Goal: Task Accomplishment & Management: Use online tool/utility

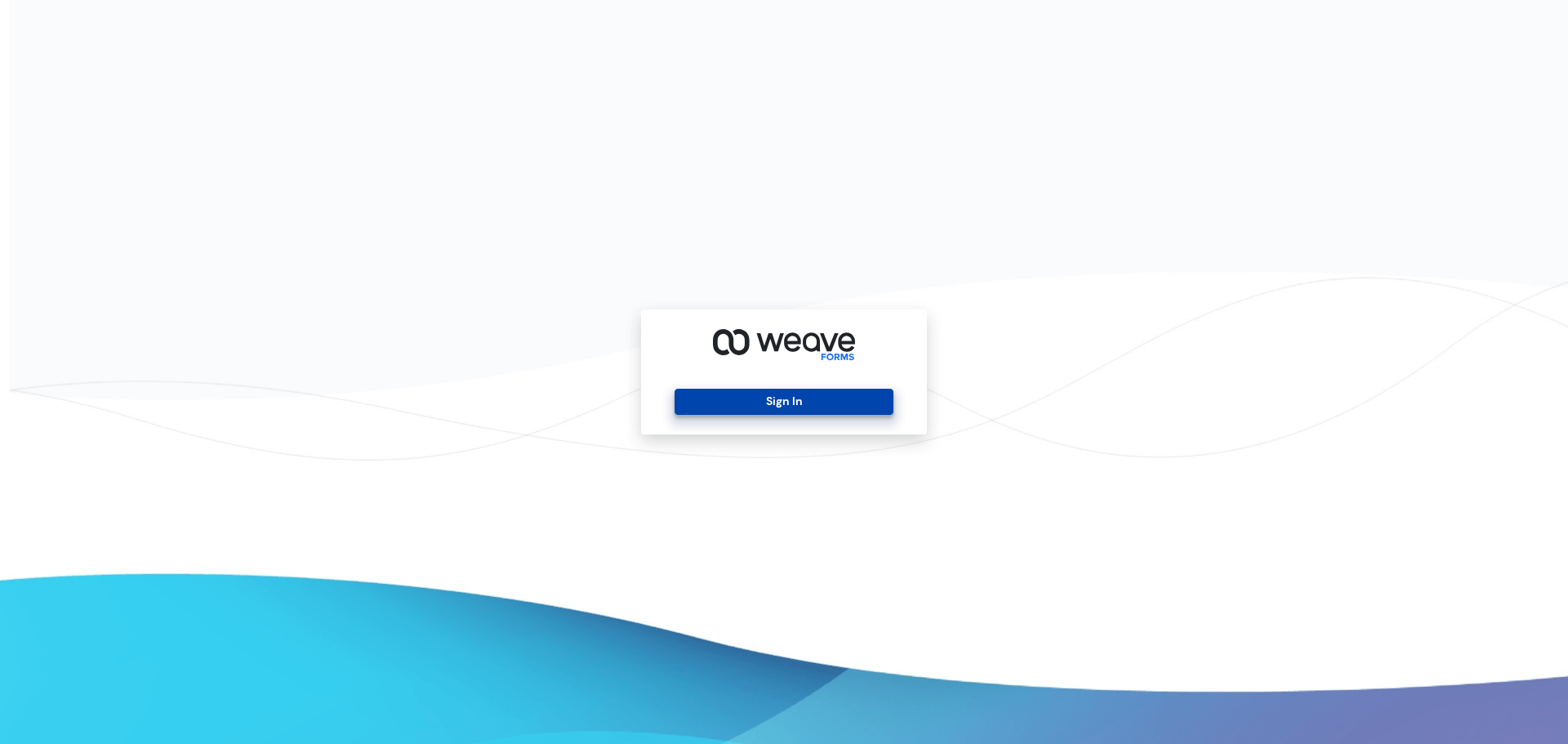
click at [788, 389] on button "Sign In" at bounding box center [784, 402] width 218 height 27
